Goal: Information Seeking & Learning: Check status

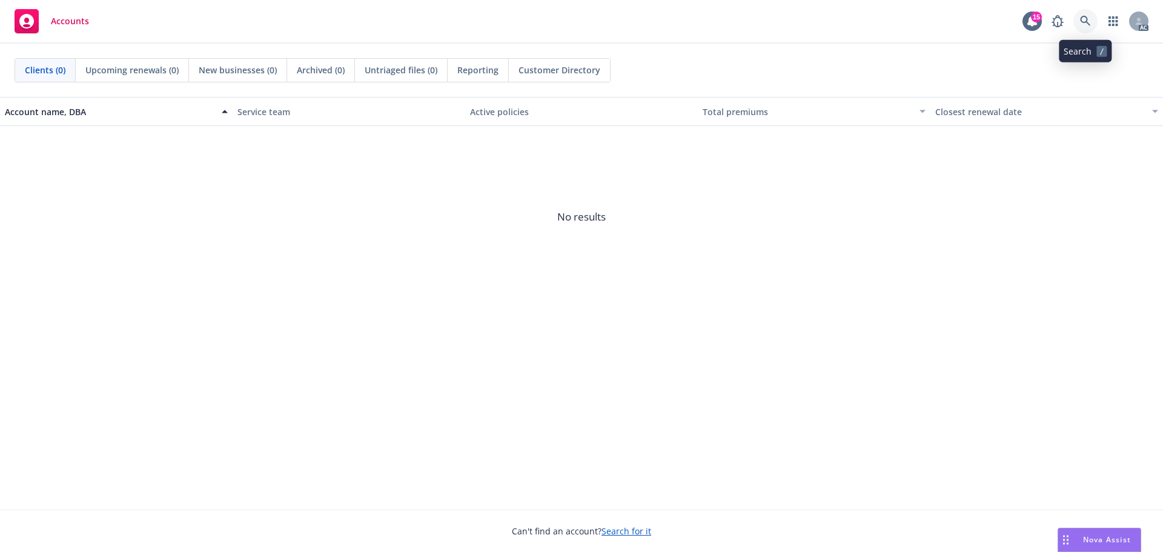
click at [1081, 28] on link at bounding box center [1085, 21] width 24 height 24
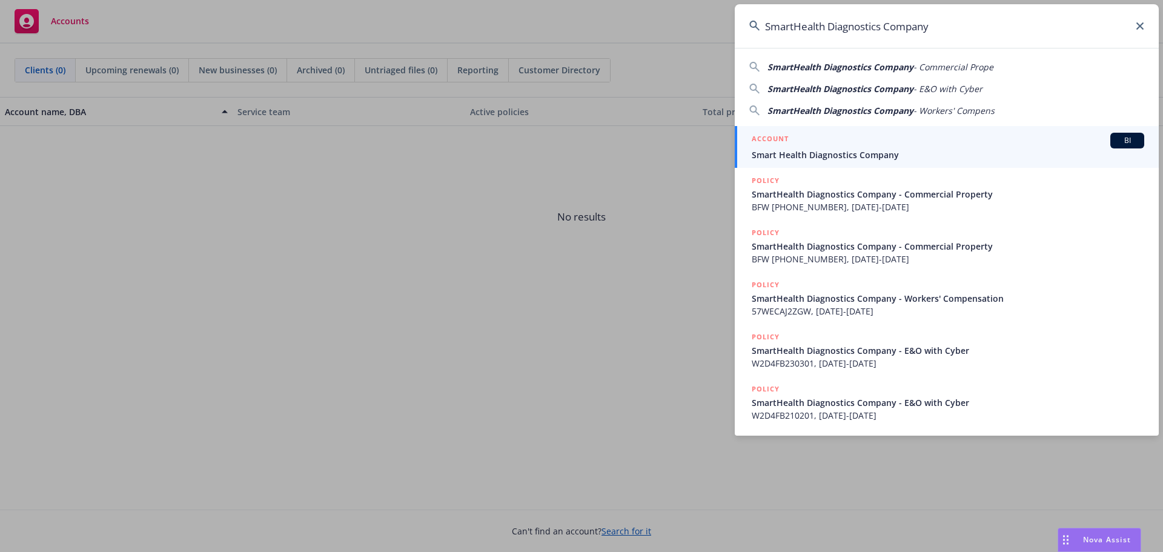
type input "SmartHealth Diagnostics Company"
click at [841, 149] on span "Smart Health Diagnostics Company" at bounding box center [948, 154] width 393 height 13
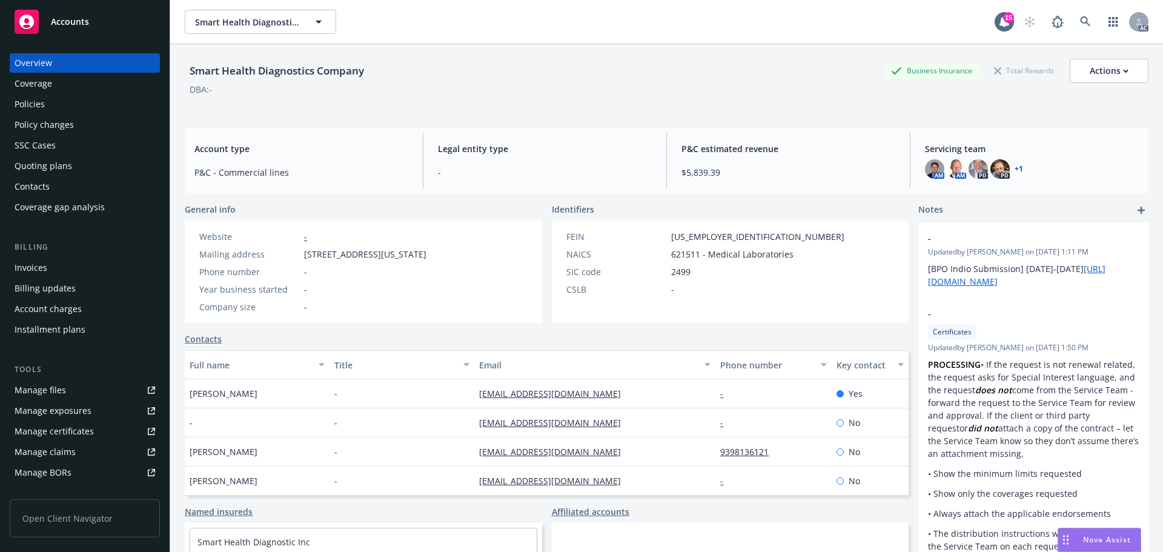
click at [68, 109] on div "Policies" at bounding box center [85, 103] width 141 height 19
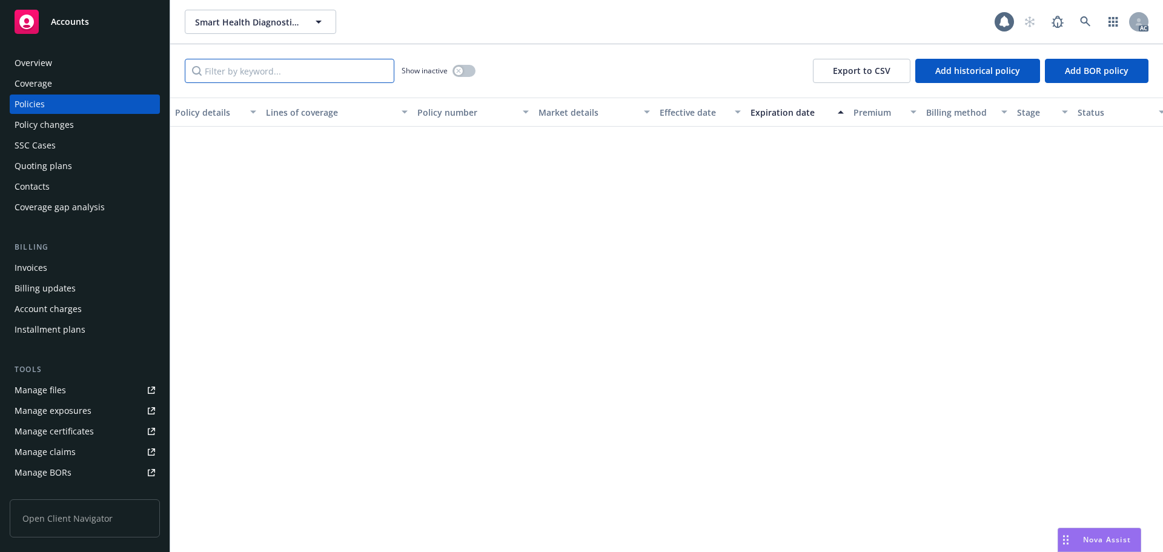
drag, startPoint x: 326, startPoint y: 87, endPoint x: 326, endPoint y: 75, distance: 11.5
click at [326, 75] on input "Filter by keyword..." at bounding box center [290, 71] width 210 height 24
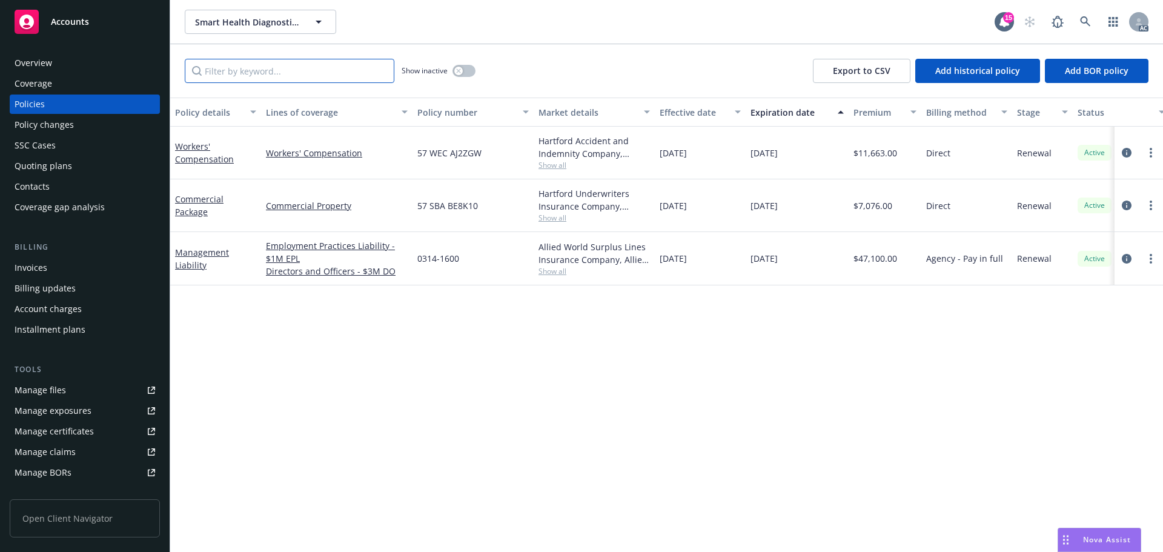
paste input "W2D4FB250501"
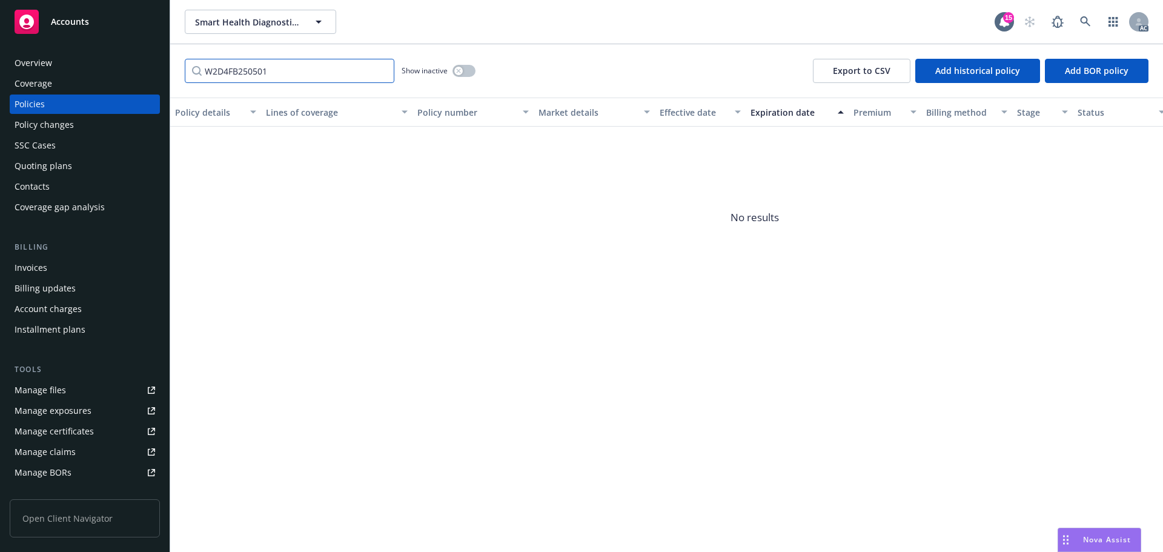
type input "W2D4FB250501"
click at [467, 72] on button "button" at bounding box center [463, 71] width 23 height 12
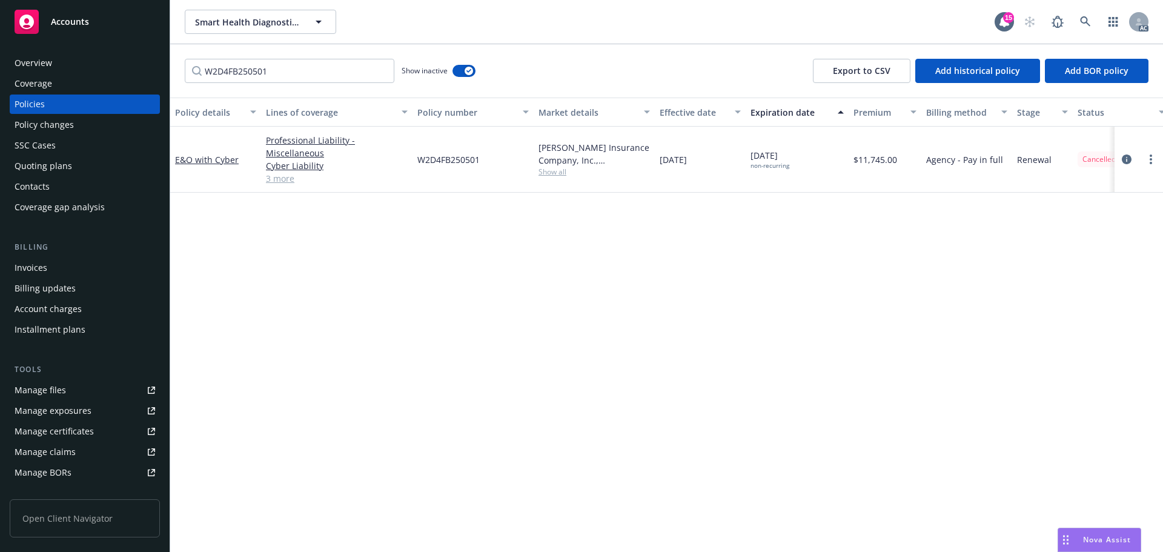
click at [39, 127] on div "Policy changes" at bounding box center [44, 124] width 59 height 19
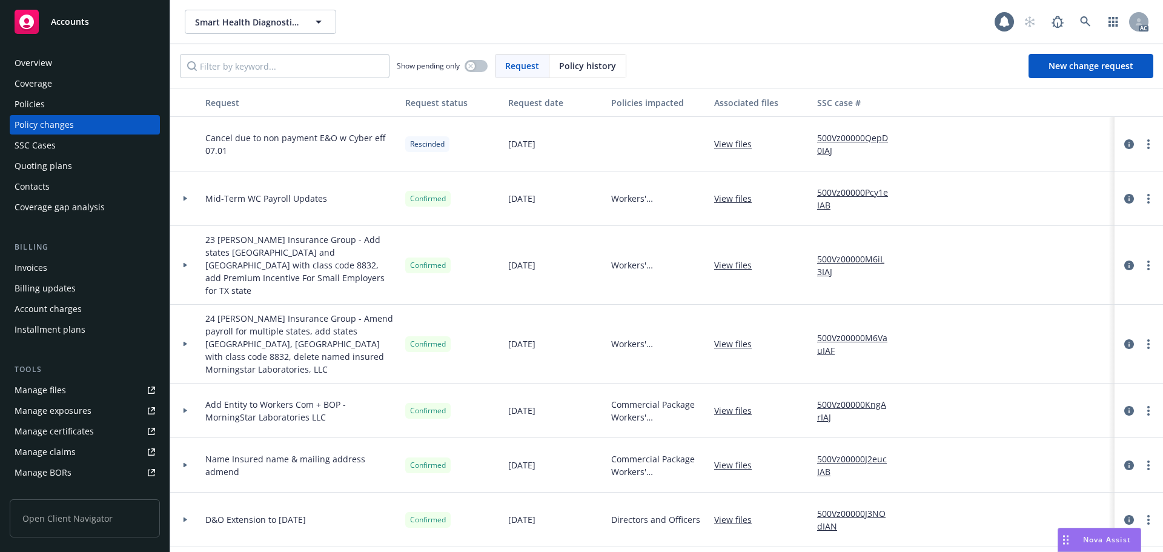
drag, startPoint x: 588, startPoint y: 60, endPoint x: 577, endPoint y: 65, distance: 11.4
click at [583, 64] on span "Policy history" at bounding box center [587, 65] width 57 height 13
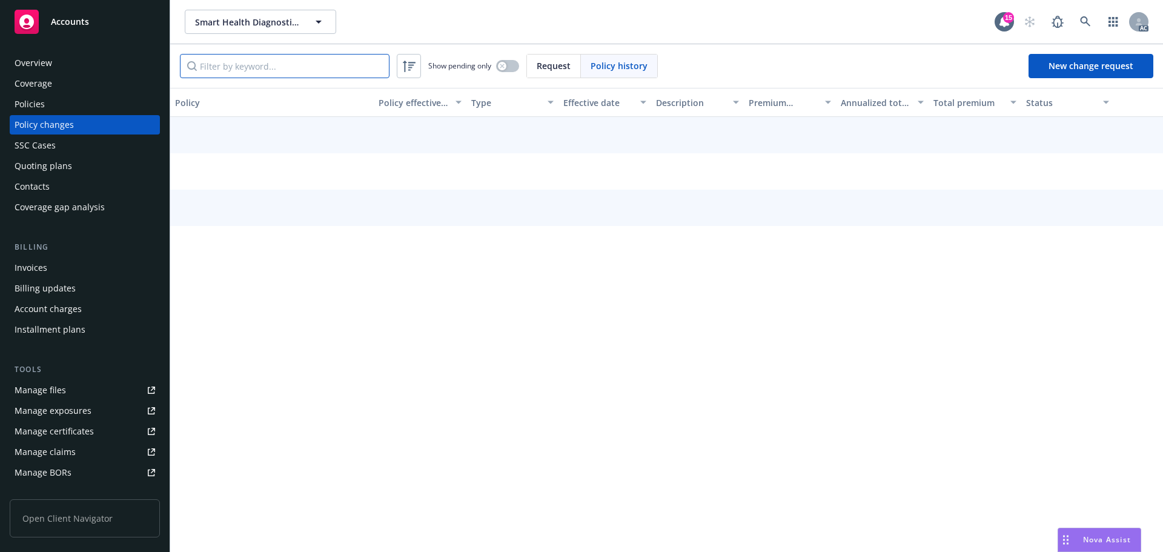
click at [353, 71] on input "Filter by keyword..." at bounding box center [285, 66] width 210 height 24
paste input "W2D4FB250501"
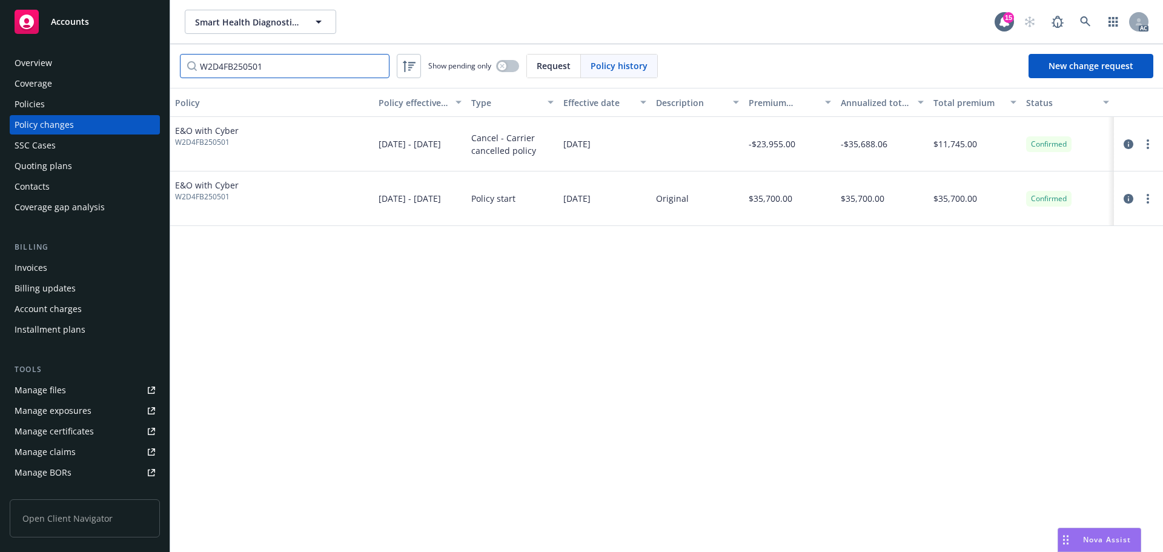
type input "W2D4FB250501"
click at [1090, 19] on icon at bounding box center [1085, 21] width 11 height 11
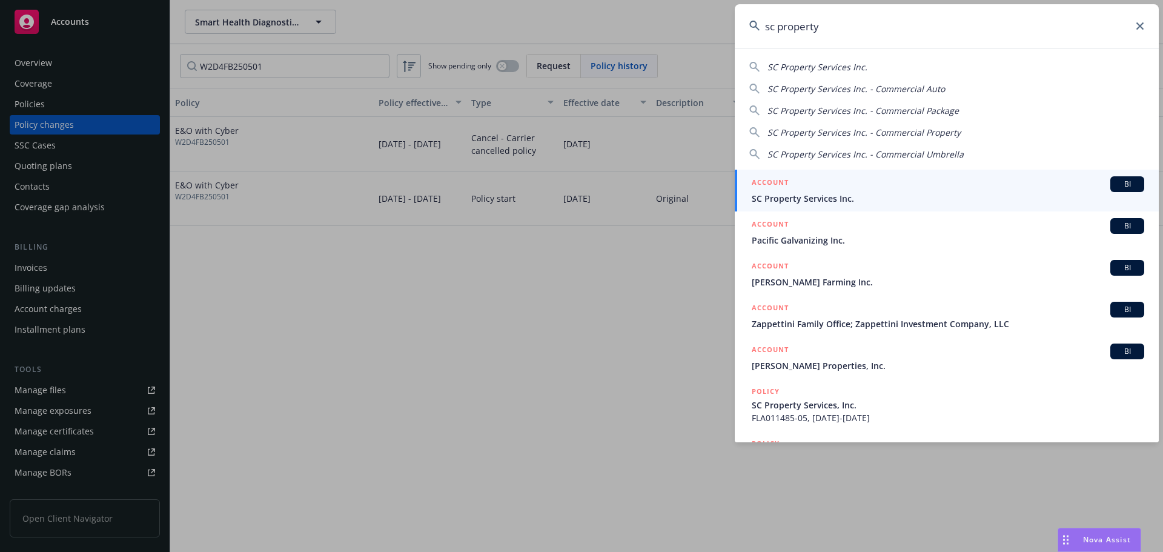
type input "sc property"
click at [789, 198] on span "SC Property Services Inc." at bounding box center [948, 198] width 393 height 13
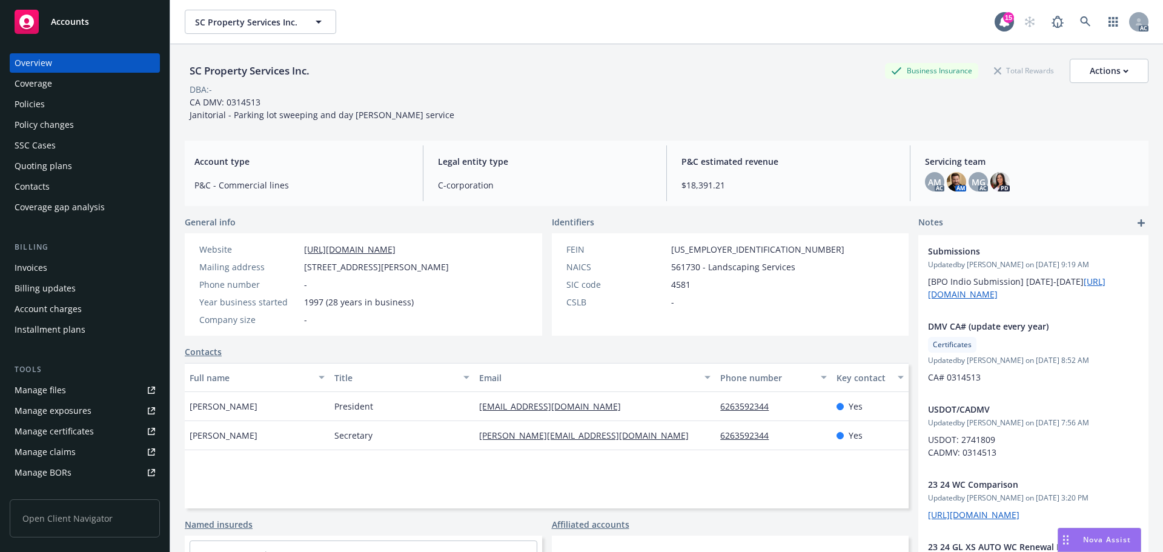
click at [28, 107] on div "Policies" at bounding box center [30, 103] width 30 height 19
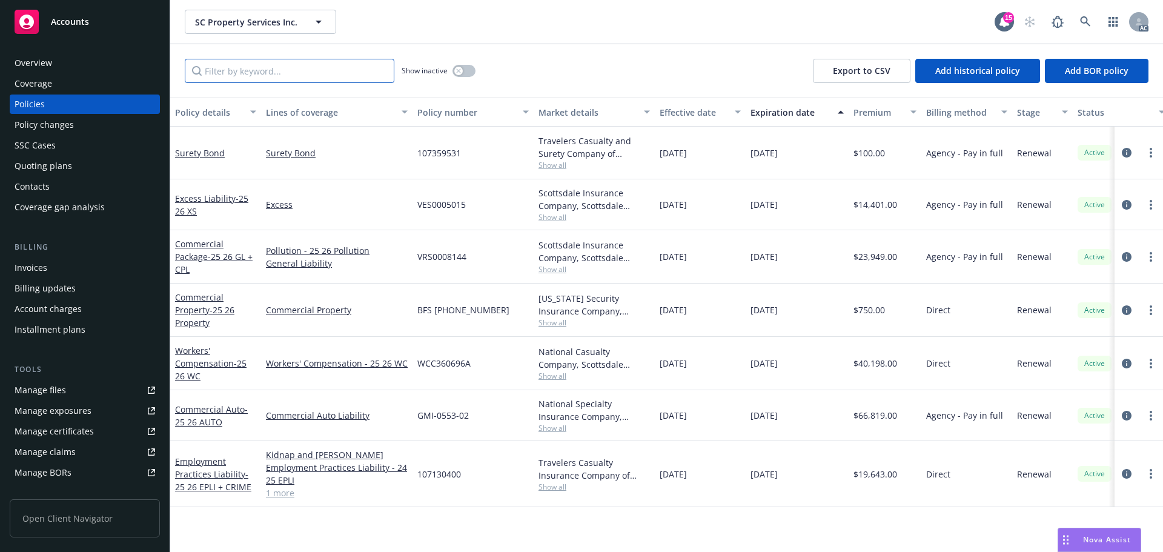
click at [334, 75] on input "Filter by keyword..." at bounding box center [290, 71] width 210 height 24
paste input "GMI-0553-02"
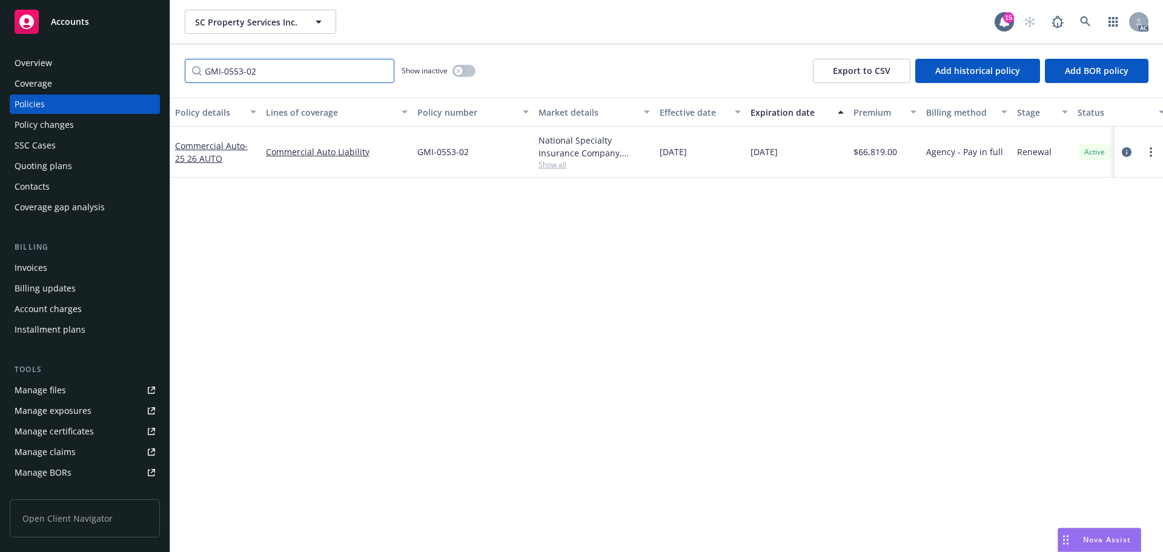
type input "GMI-0553-02"
click at [77, 125] on div "Policy changes" at bounding box center [85, 124] width 141 height 19
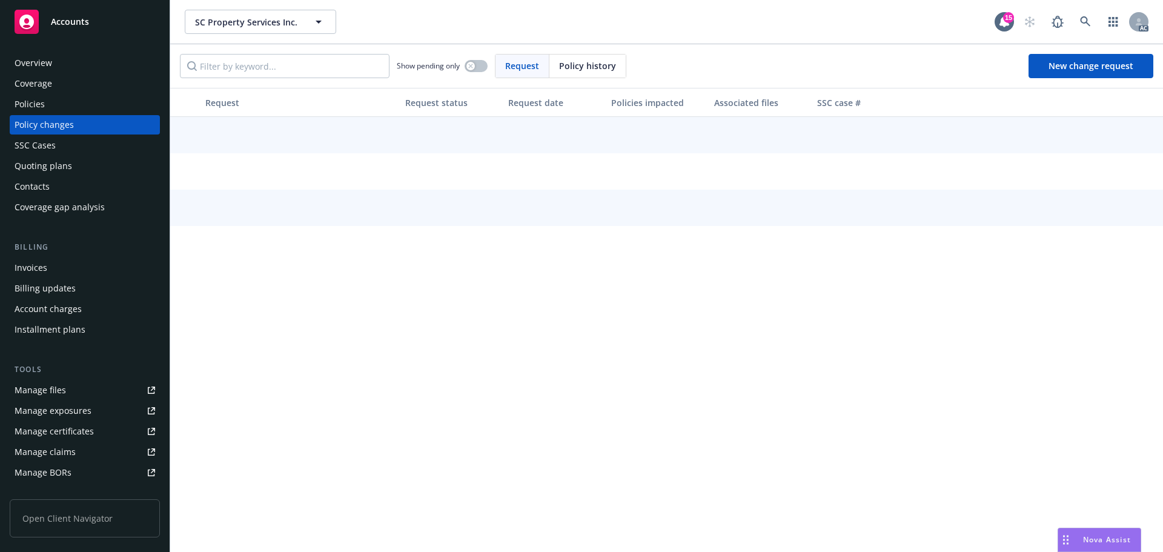
drag, startPoint x: 565, startPoint y: 69, endPoint x: 555, endPoint y: 69, distance: 10.3
click at [555, 69] on div "Policy history" at bounding box center [587, 66] width 76 height 23
click at [342, 70] on input "Filter by keyword..." at bounding box center [285, 66] width 210 height 24
paste input "GMI-0553-02"
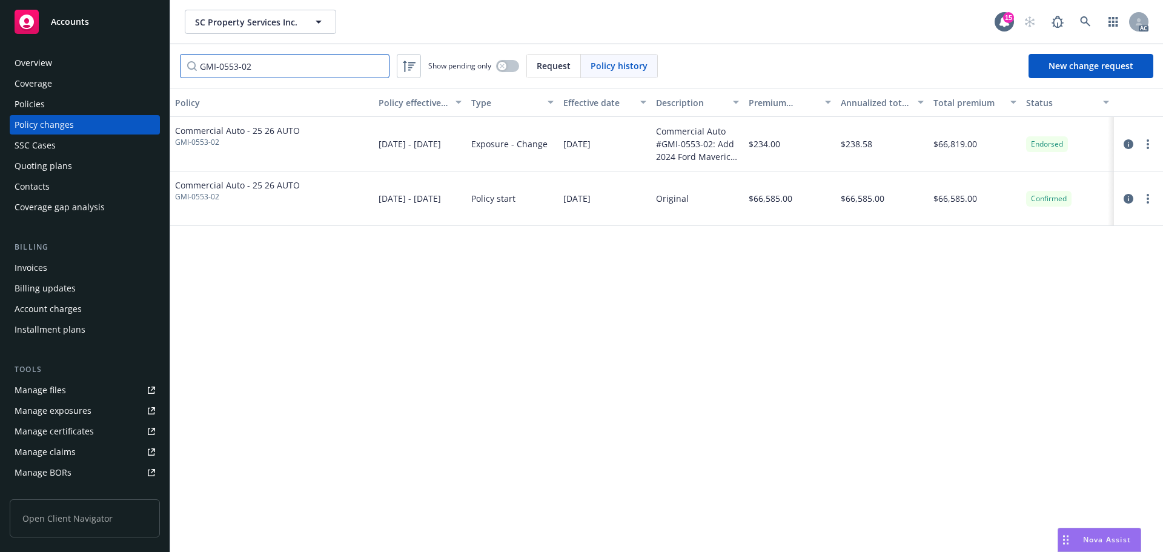
type input "GMI-0553-02"
click at [1087, 21] on icon at bounding box center [1085, 21] width 10 height 10
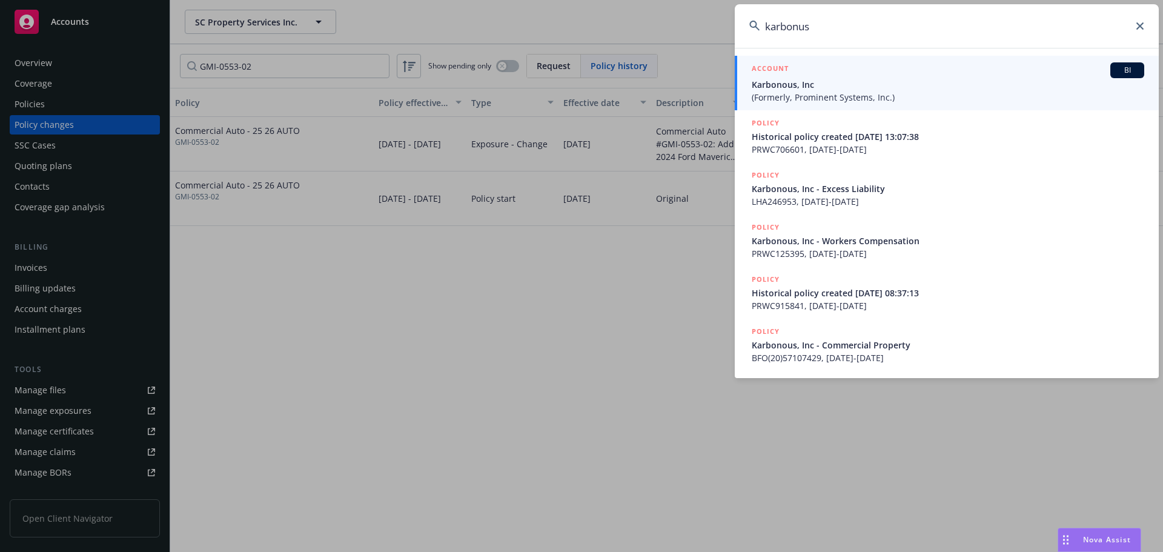
type input "karbonus"
click at [901, 87] on span "Karbonous, Inc" at bounding box center [948, 84] width 393 height 13
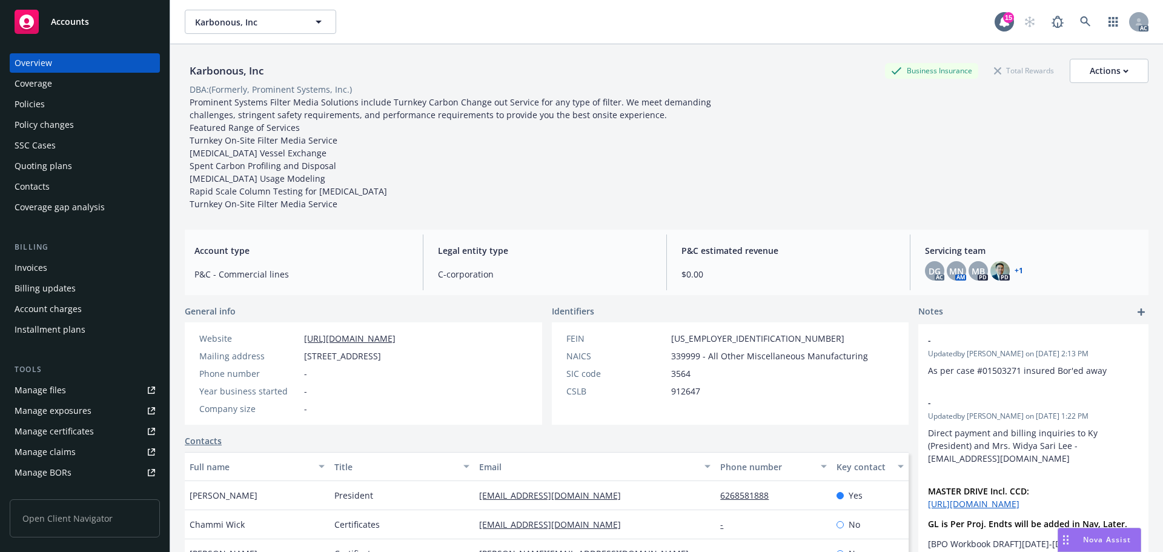
click at [94, 111] on div "Policies" at bounding box center [85, 103] width 141 height 19
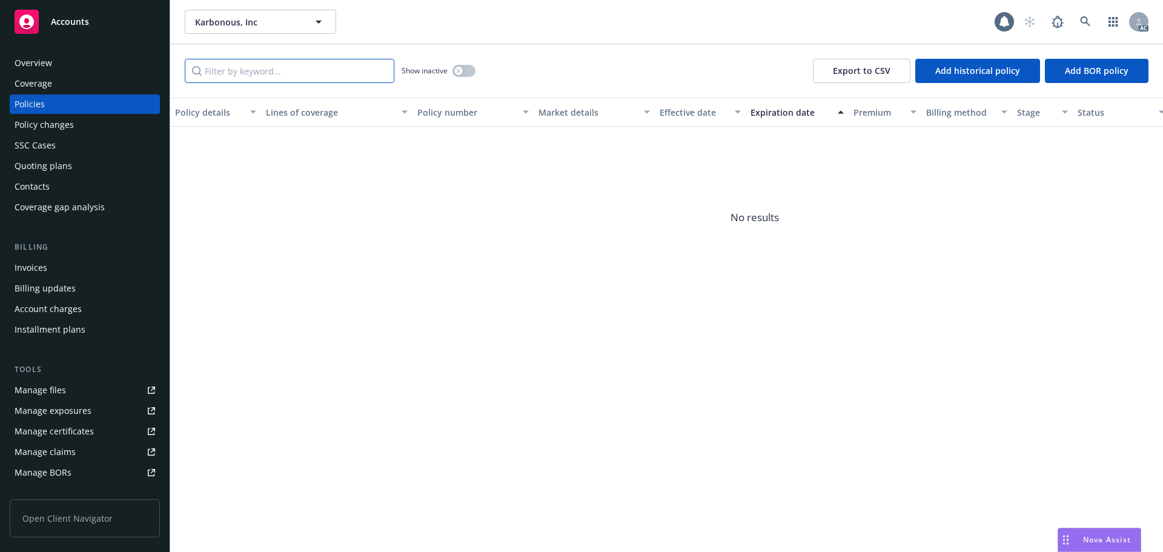
click at [243, 78] on input "Filter by keyword..." at bounding box center [290, 71] width 210 height 24
paste input "GMI-0088-04"
type input "GMI-0088-04"
click at [457, 68] on icon "button" at bounding box center [458, 70] width 5 height 5
